Goal: Find specific page/section: Find specific page/section

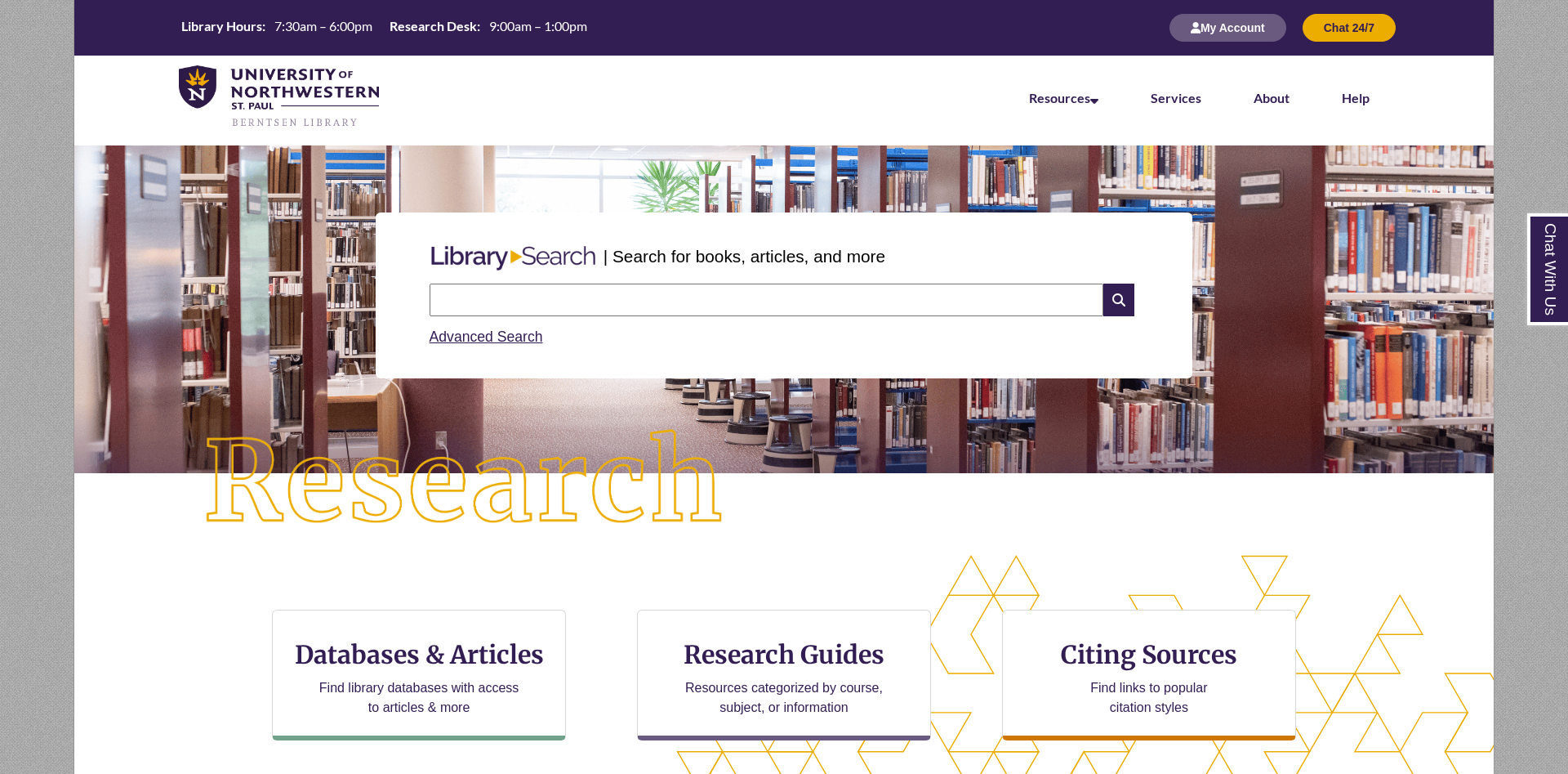
click at [818, 308] on input "text" at bounding box center [767, 300] width 674 height 33
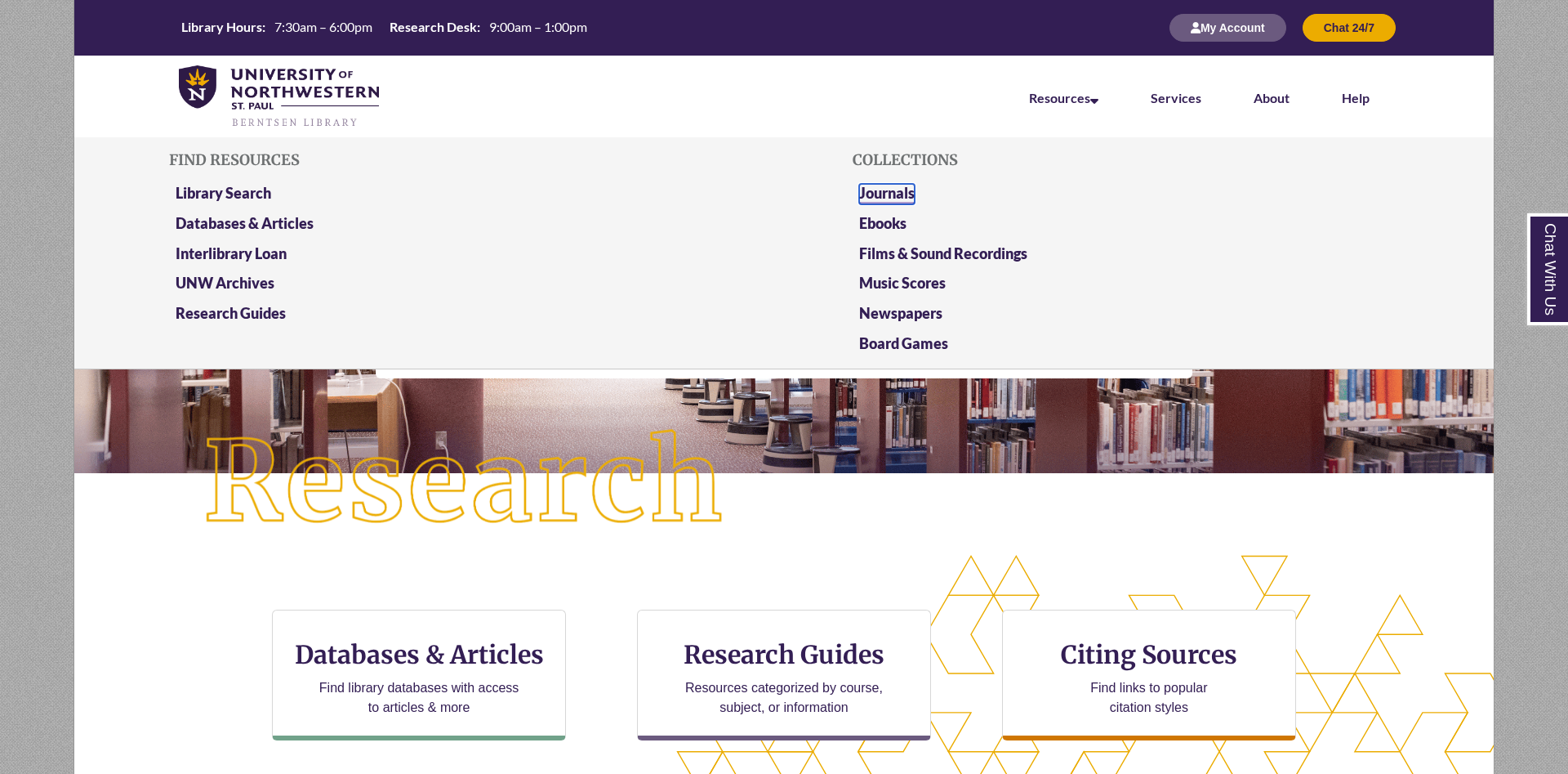
click at [893, 190] on link "Journals" at bounding box center [886, 194] width 56 height 20
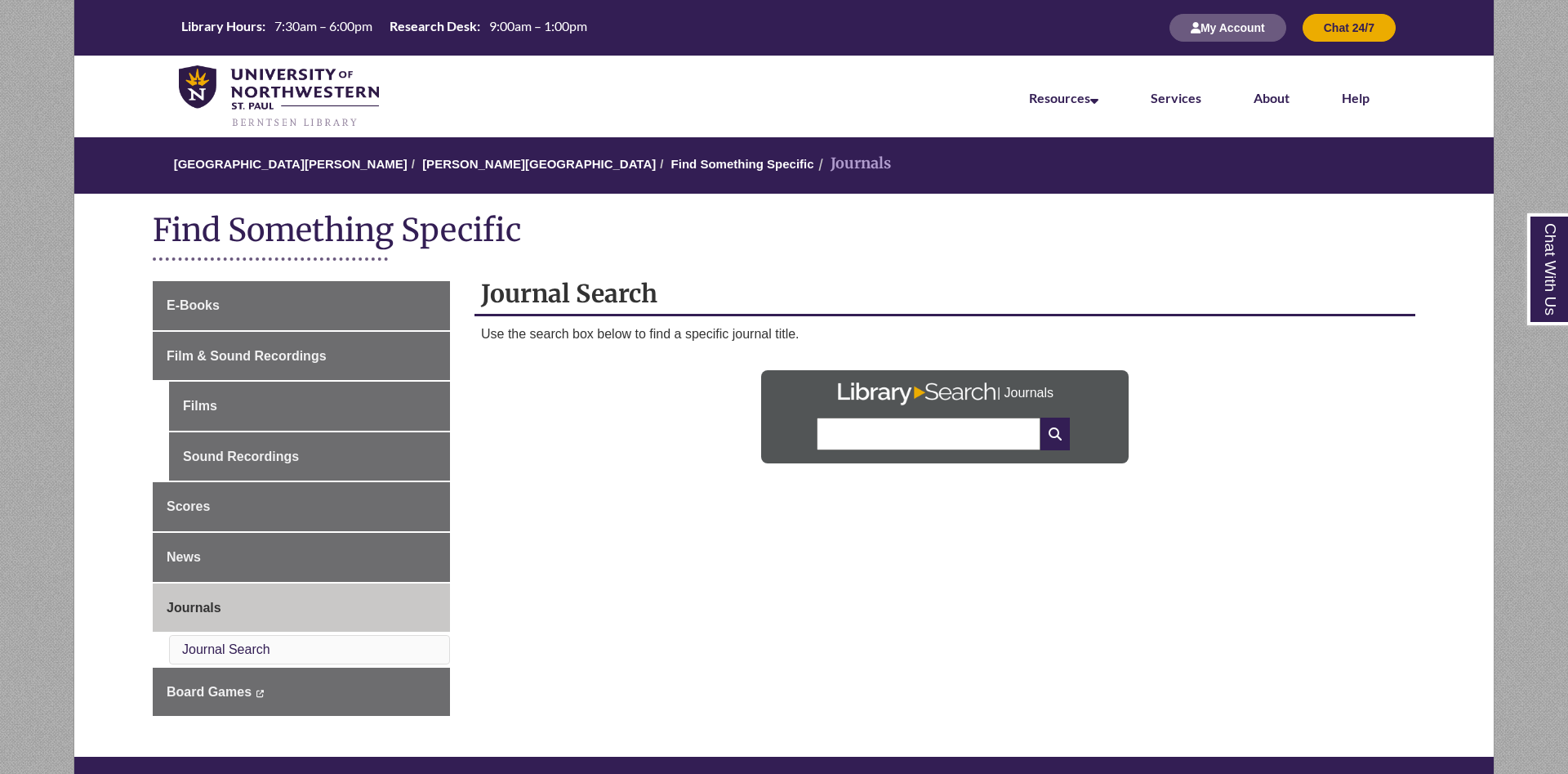
click at [966, 428] on input "text" at bounding box center [929, 434] width 224 height 33
type input "*********"
